Goal: Answer question/provide support

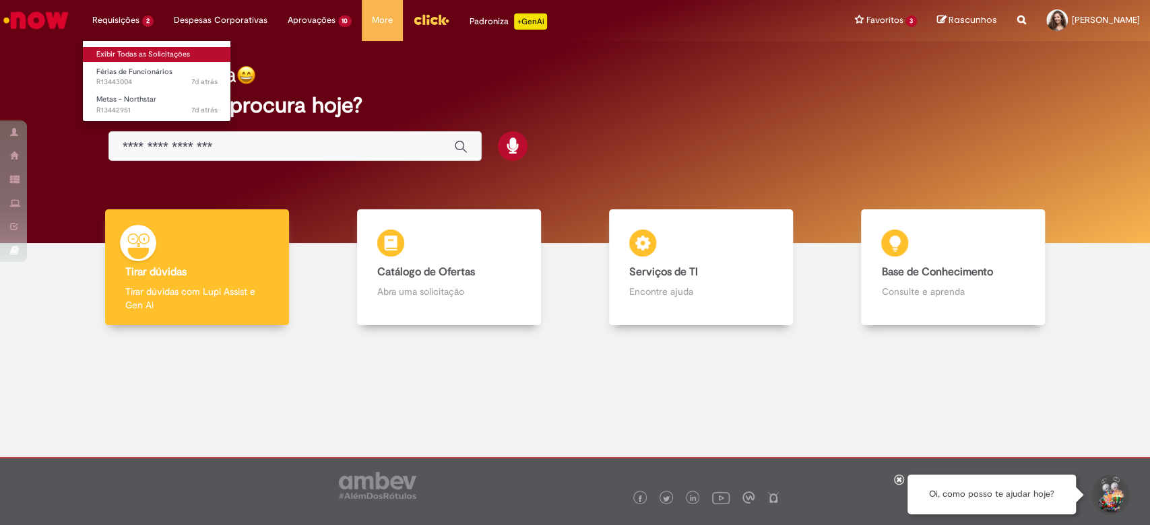
click at [133, 53] on link "Exibir Todas as Solicitações" at bounding box center [157, 54] width 148 height 15
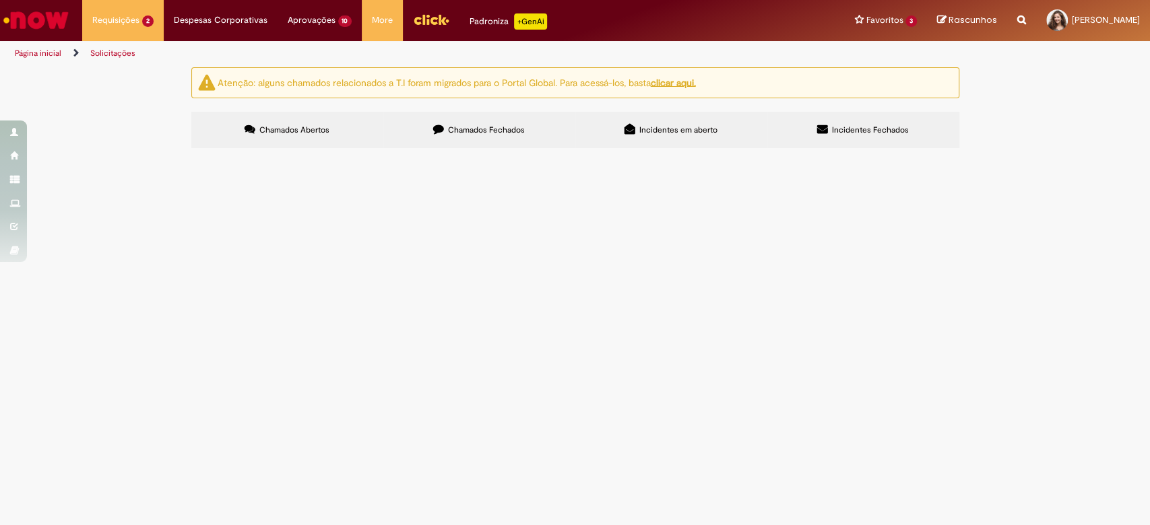
click at [0, 0] on span "Olá, bom dia Preciso que sejam feitas duas atualizações nas metas de dois colab…" at bounding box center [0, 0] width 0 height 0
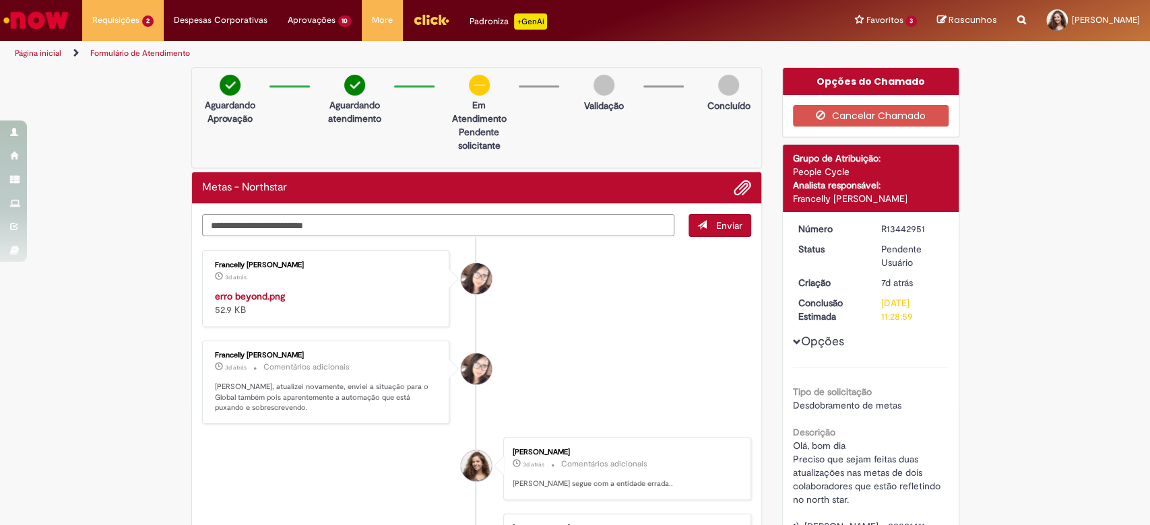
click at [259, 216] on textarea "Digite sua mensagem aqui..." at bounding box center [438, 225] width 473 height 23
type textarea "**********"
click at [704, 229] on button "Enviar" at bounding box center [719, 225] width 63 height 23
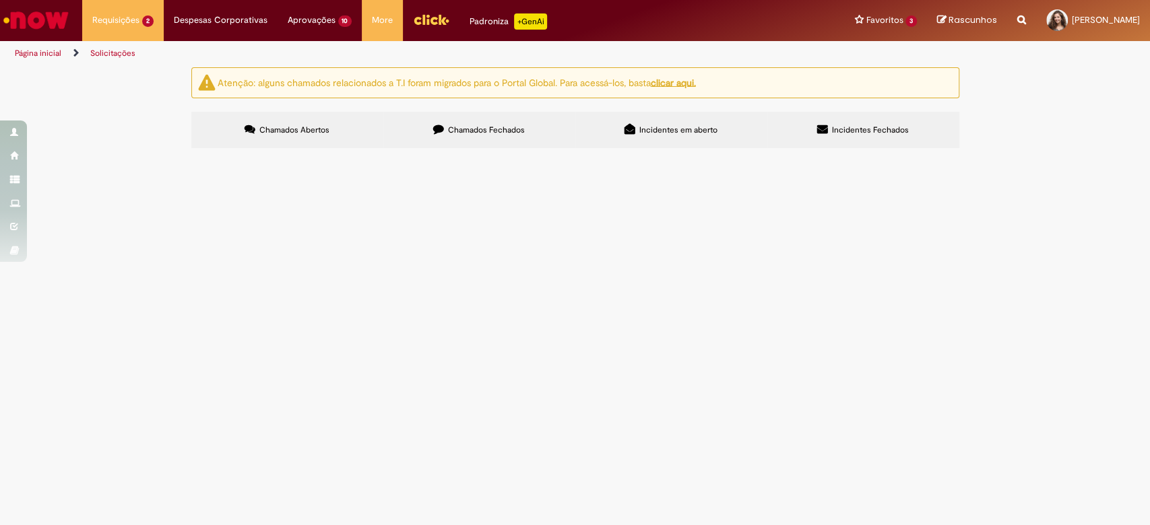
click at [0, 0] on span "Olá, bom dia. Minhas férias estão marcadas no sistema da seguinte forma: 1) [DA…" at bounding box center [0, 0] width 0 height 0
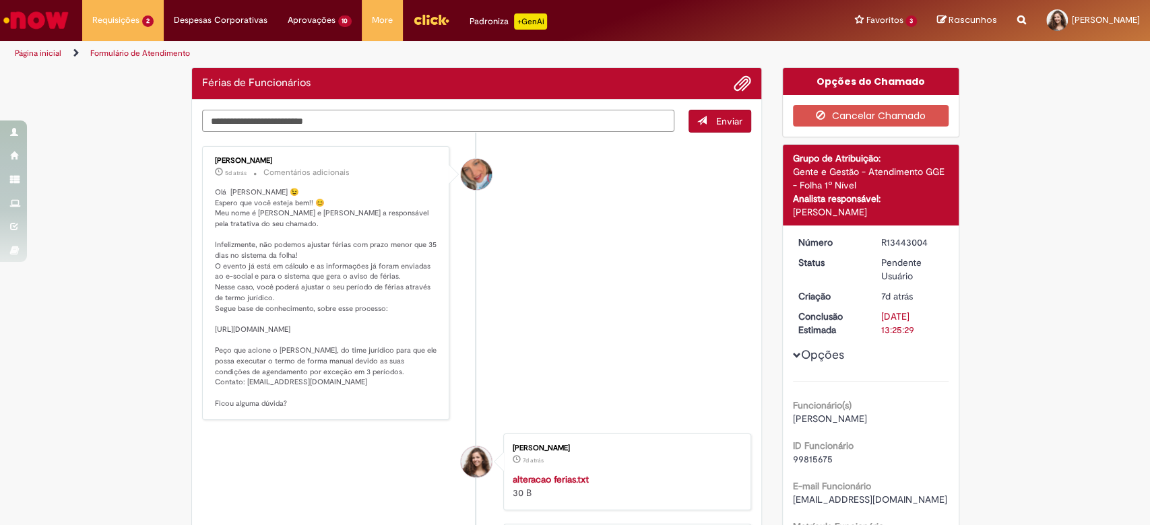
click at [521, 126] on textarea "Digite sua mensagem aqui..." at bounding box center [438, 121] width 473 height 23
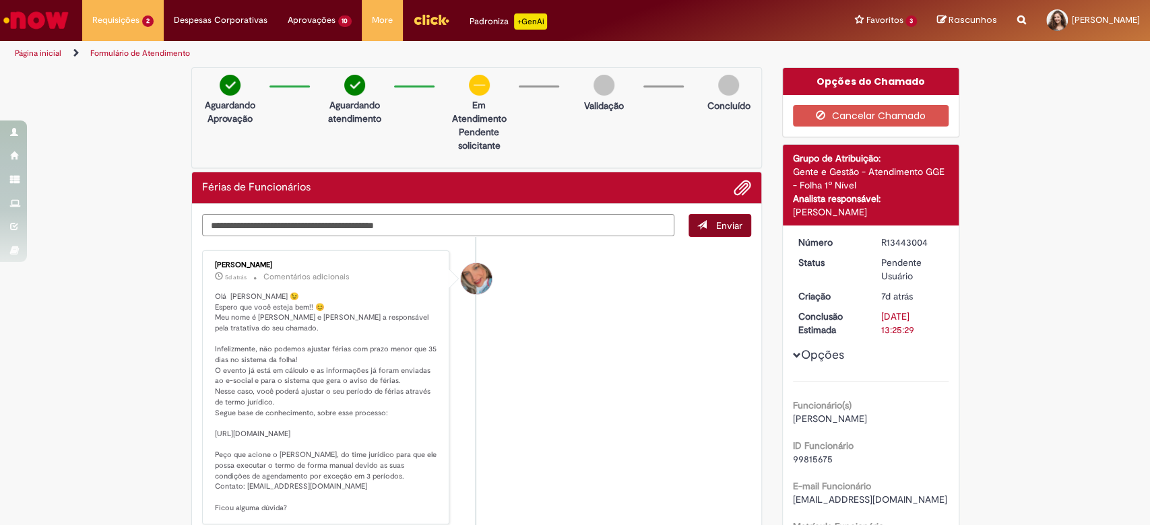
type textarea "**********"
click at [716, 229] on span "Enviar" at bounding box center [729, 226] width 26 height 12
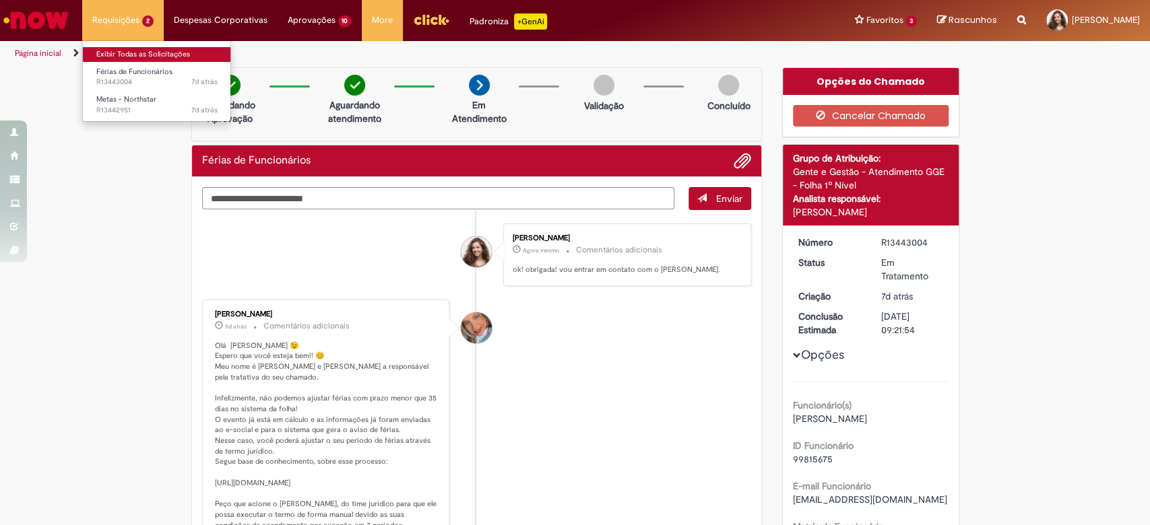
click at [122, 56] on link "Exibir Todas as Solicitações" at bounding box center [157, 54] width 148 height 15
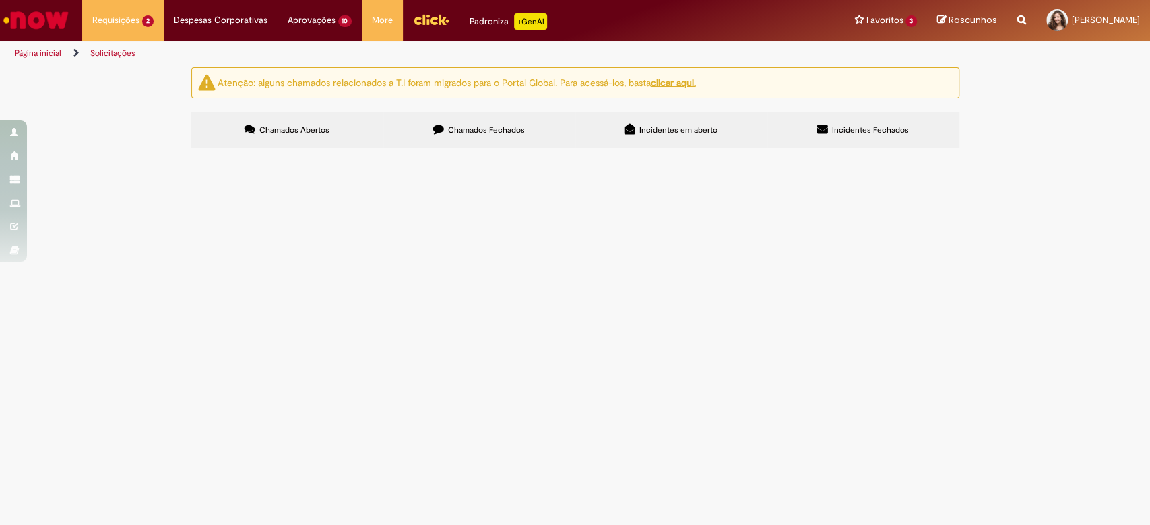
click at [467, 135] on span "Chamados Fechados" at bounding box center [486, 130] width 77 height 11
